Goal: Find specific page/section: Find specific page/section

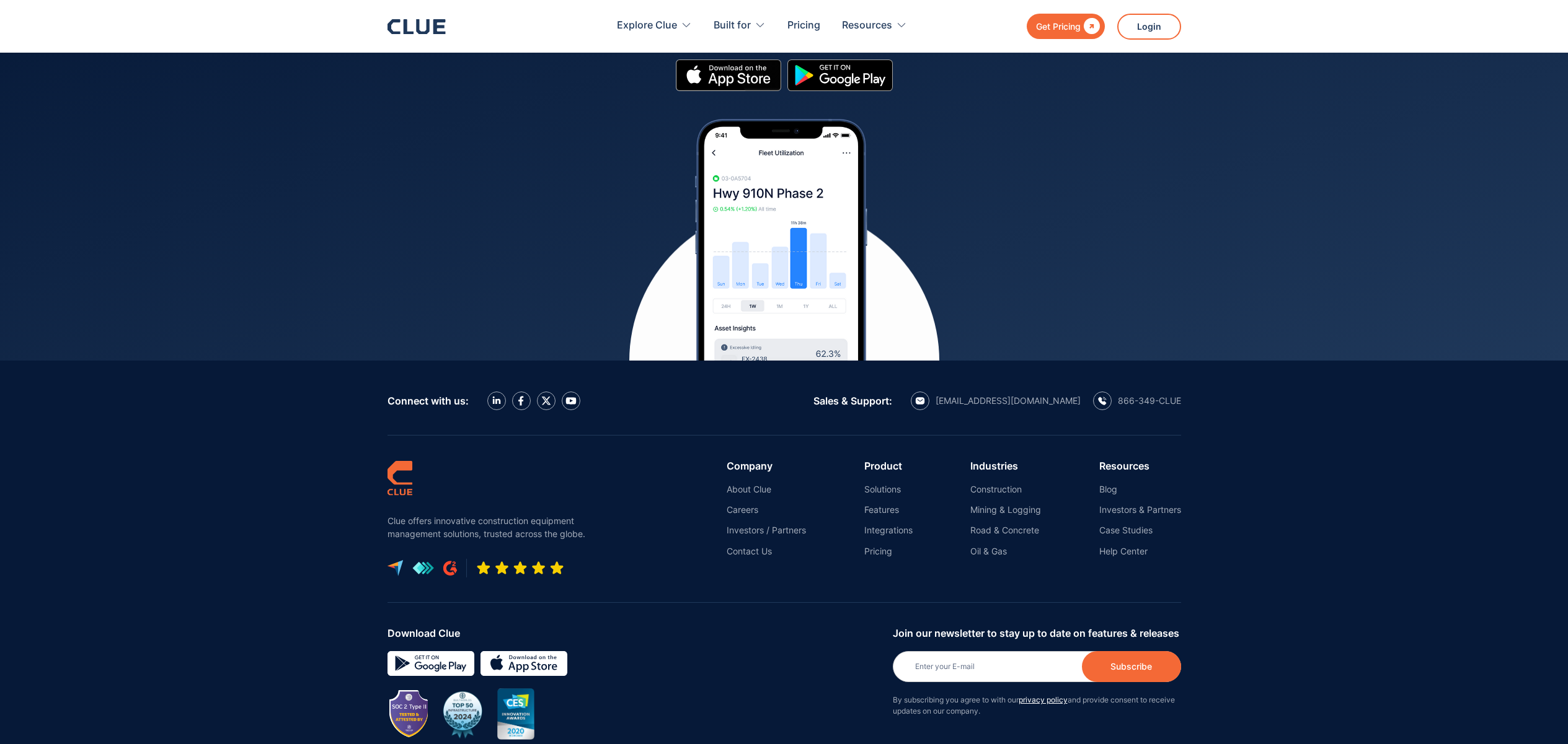
scroll to position [5430, 0]
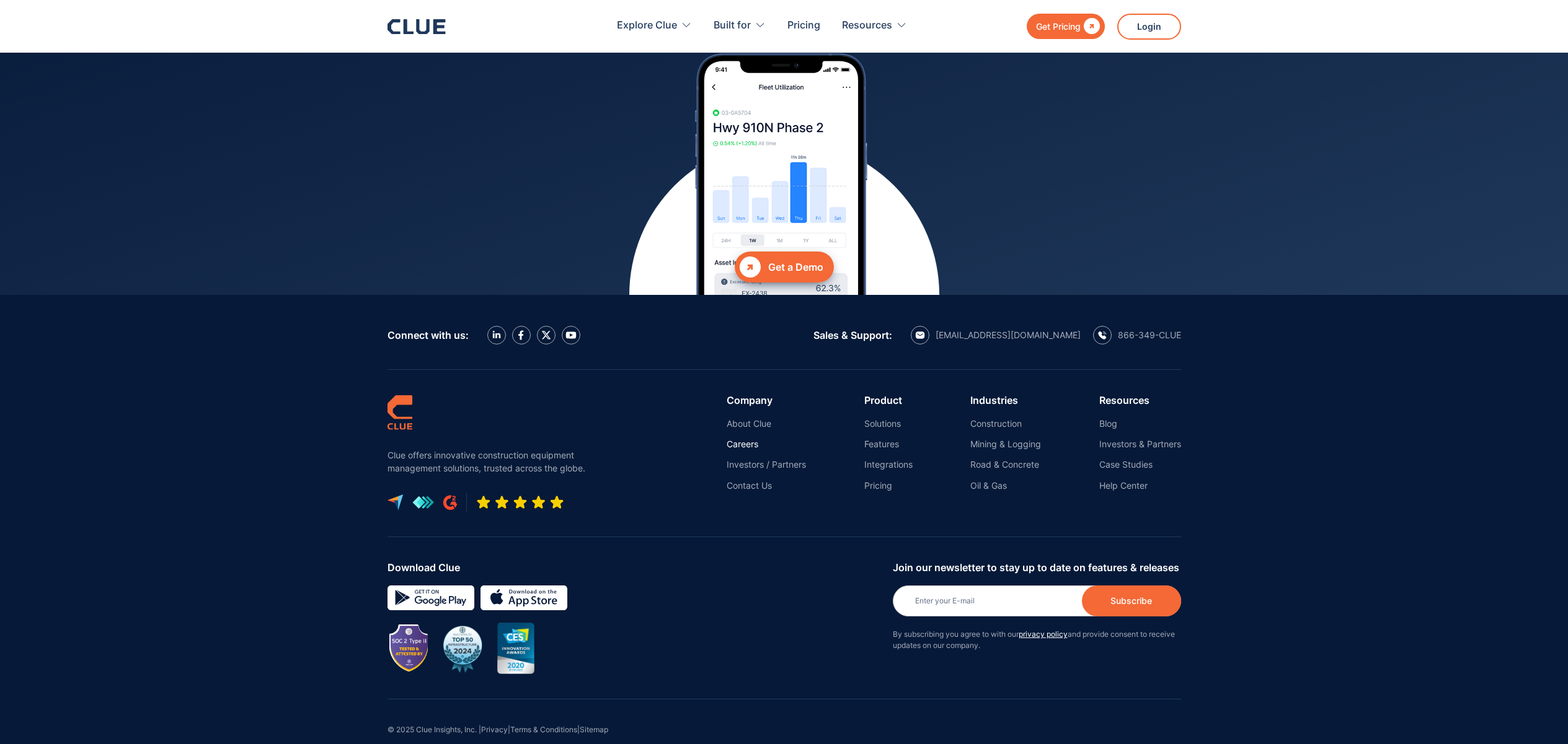
click at [745, 439] on link "Careers" at bounding box center [766, 444] width 79 height 11
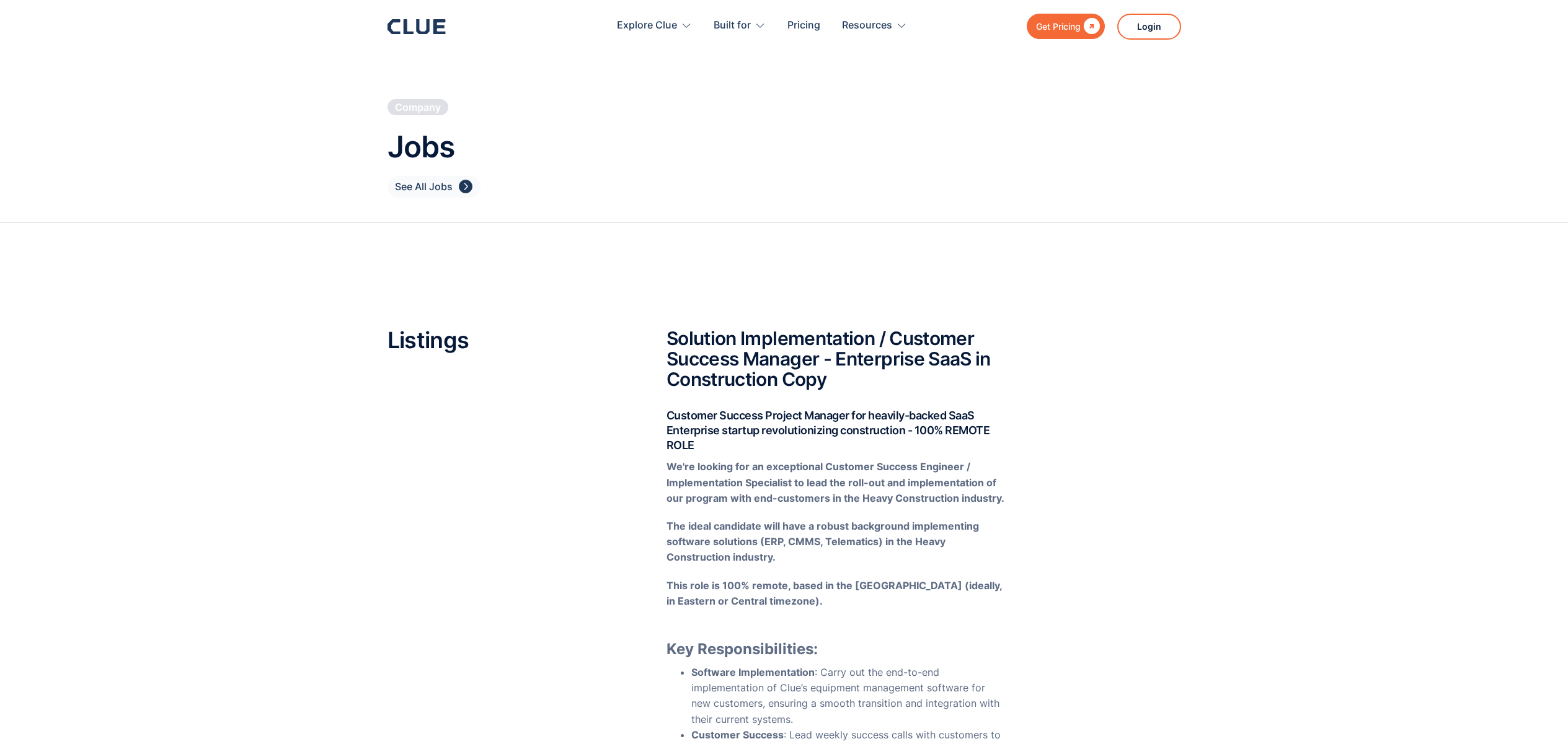
click at [425, 186] on div "See All Jobs" at bounding box center [424, 187] width 58 height 16
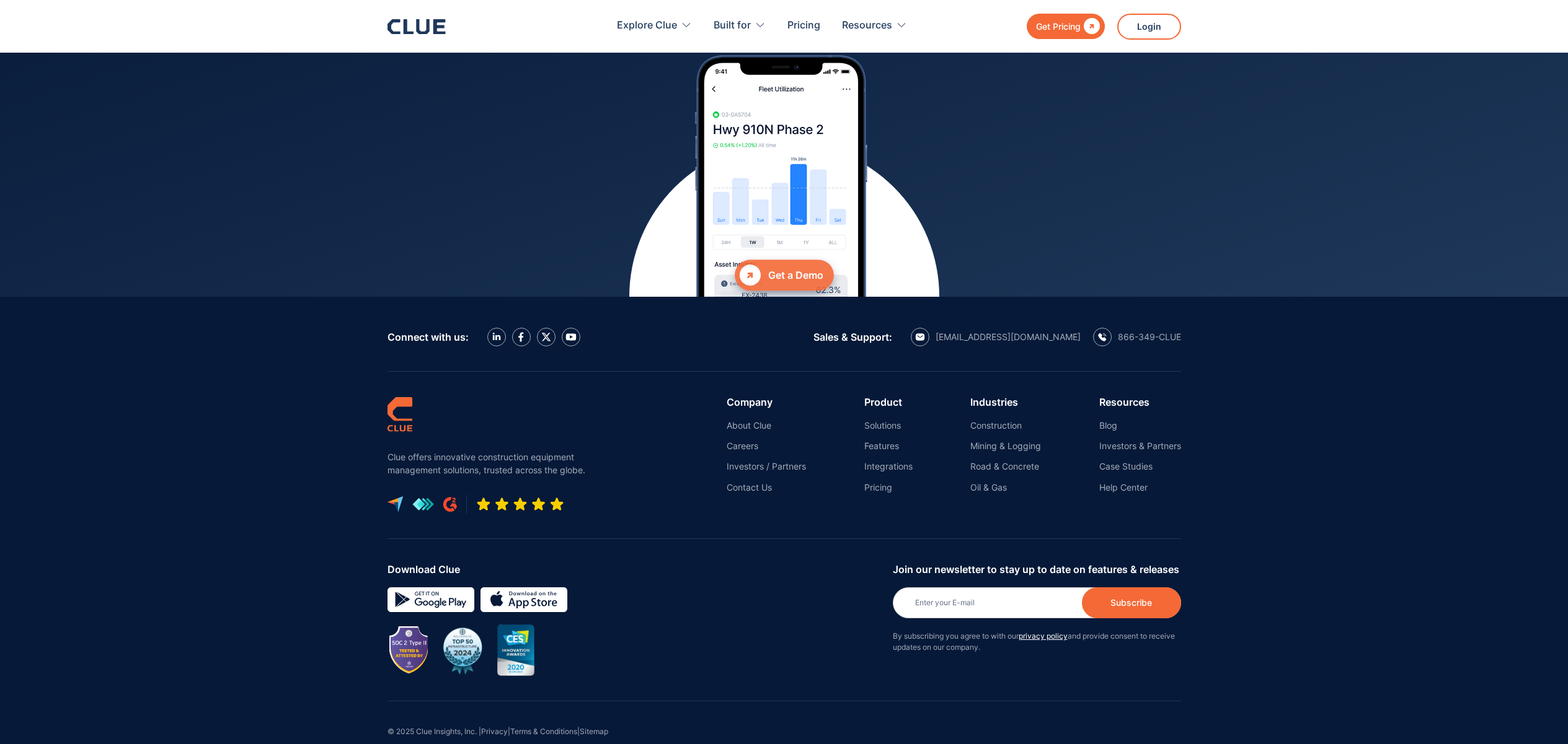
scroll to position [5430, 0]
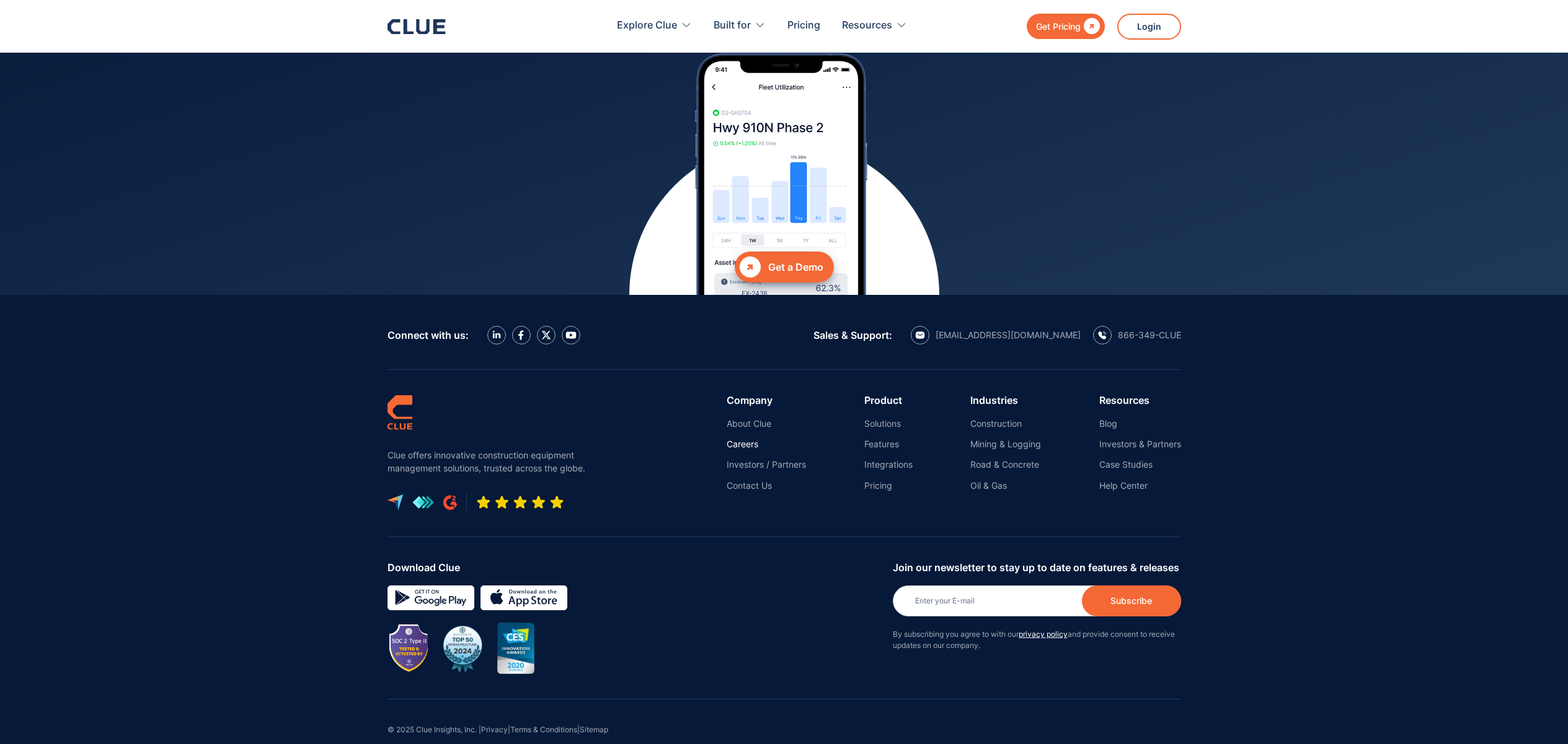
click at [734, 439] on link "Careers" at bounding box center [766, 444] width 79 height 11
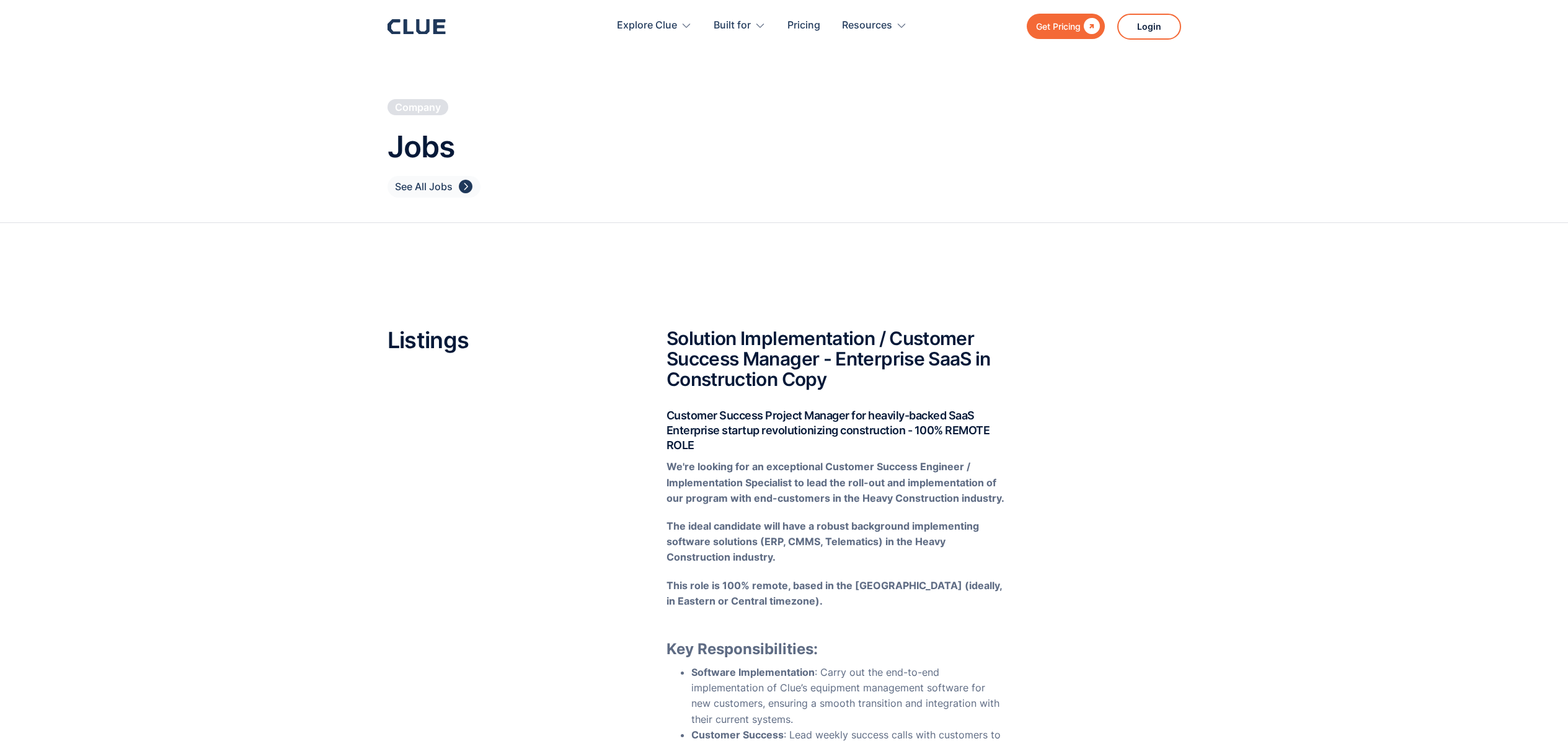
click at [424, 178] on link "See All Jobs " at bounding box center [433, 187] width 93 height 22
